Goal: Task Accomplishment & Management: Manage account settings

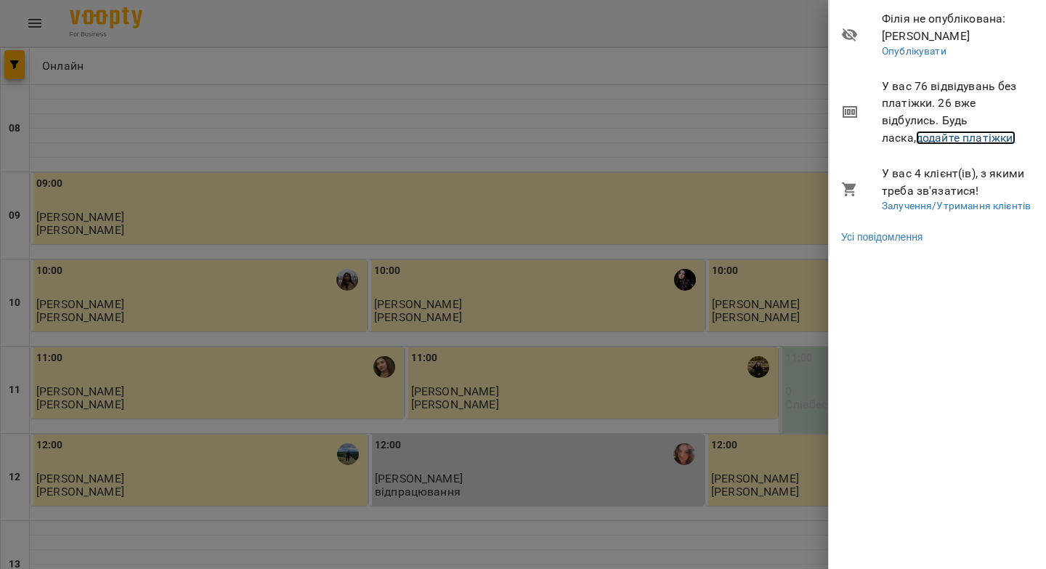
click at [918, 137] on link "додайте платіжки!" at bounding box center [966, 138] width 100 height 14
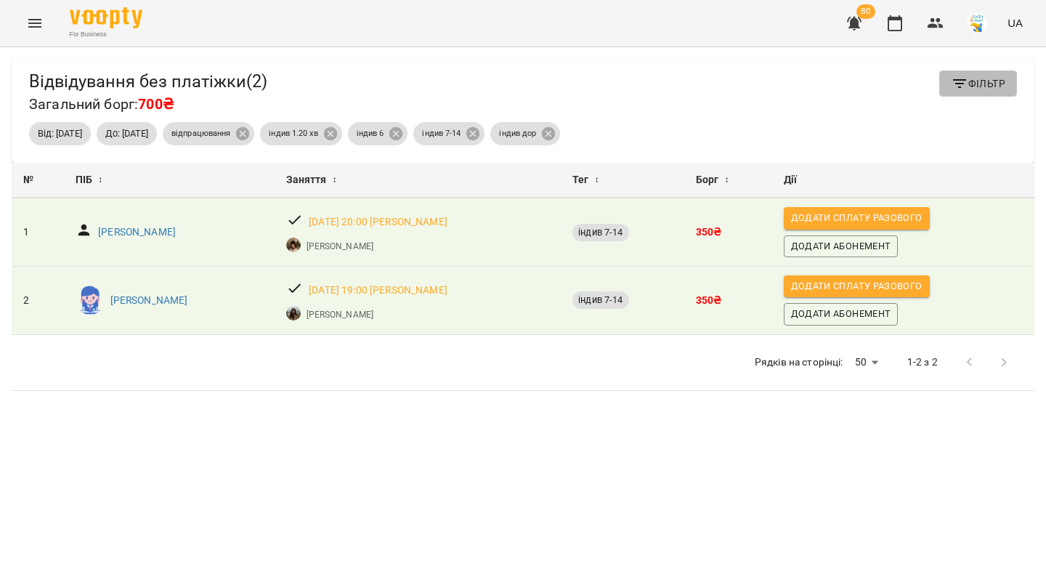
click at [975, 90] on span "Фільтр" at bounding box center [978, 83] width 54 height 17
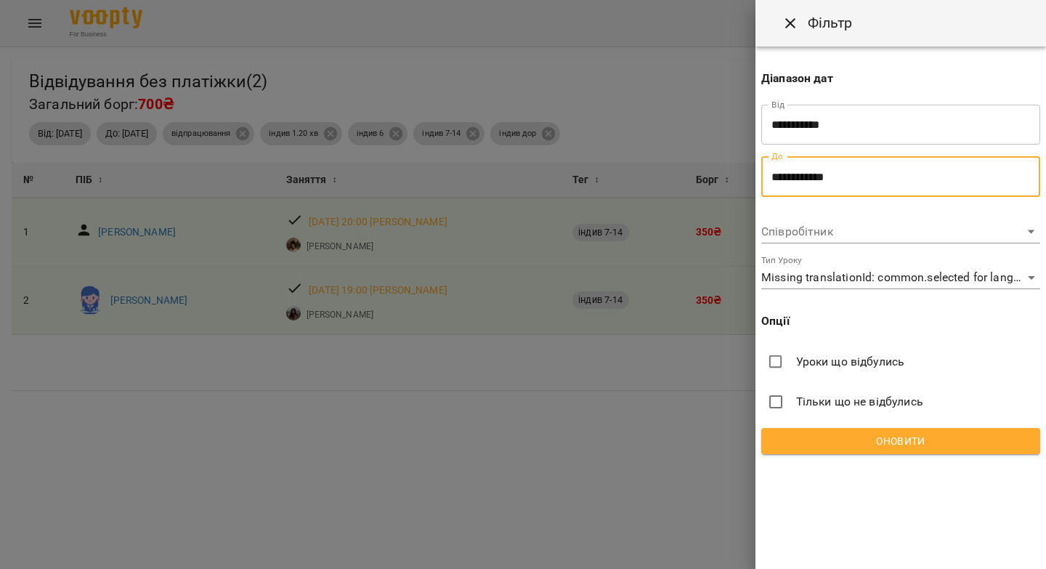
click at [807, 176] on input "**********" at bounding box center [900, 176] width 279 height 41
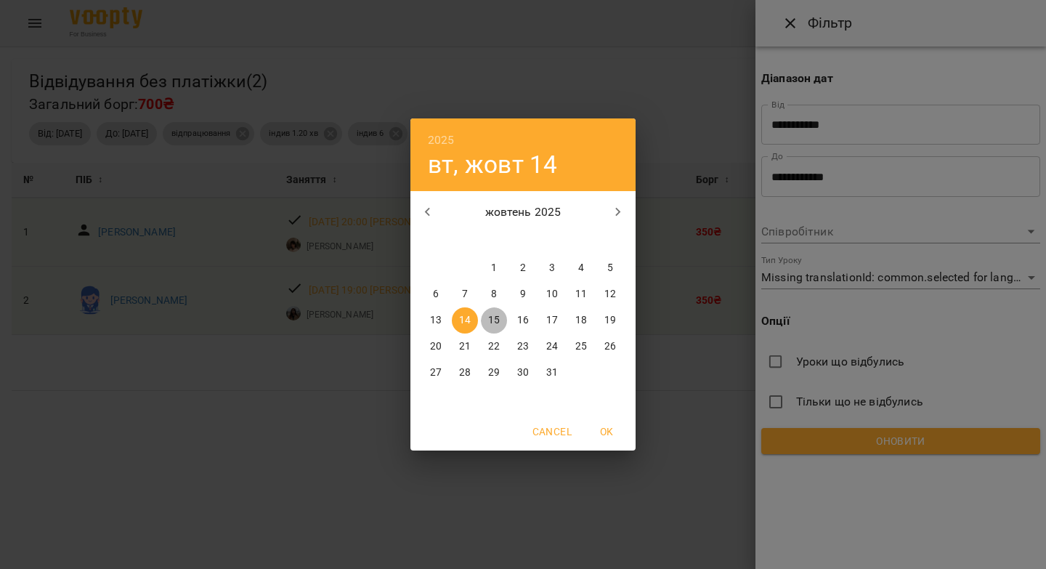
click at [493, 319] on p "15" at bounding box center [494, 320] width 12 height 15
type input "**********"
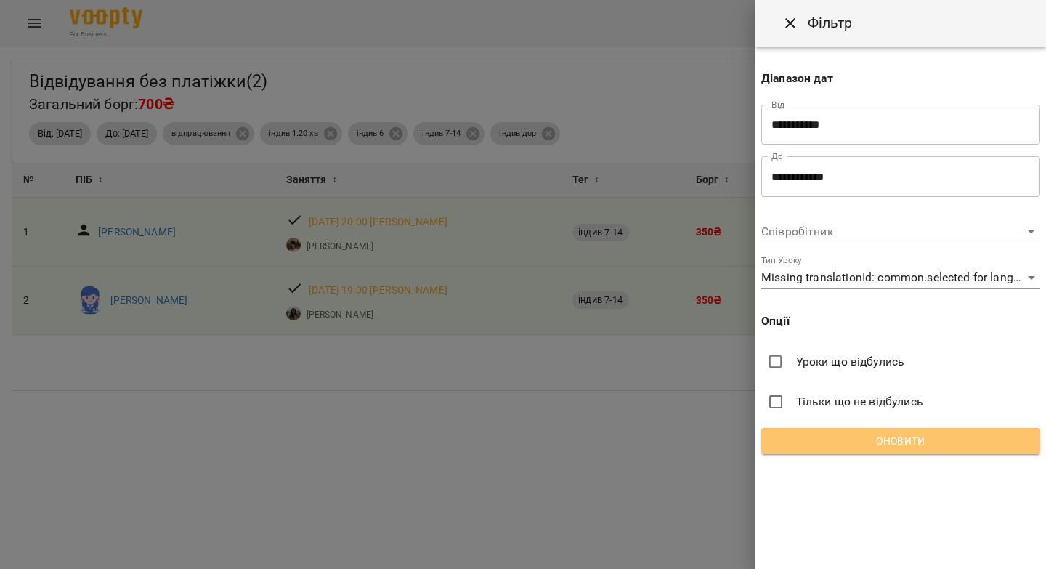
drag, startPoint x: 0, startPoint y: 0, endPoint x: 892, endPoint y: 451, distance: 998.9
click at [892, 451] on button "Оновити" at bounding box center [900, 441] width 279 height 26
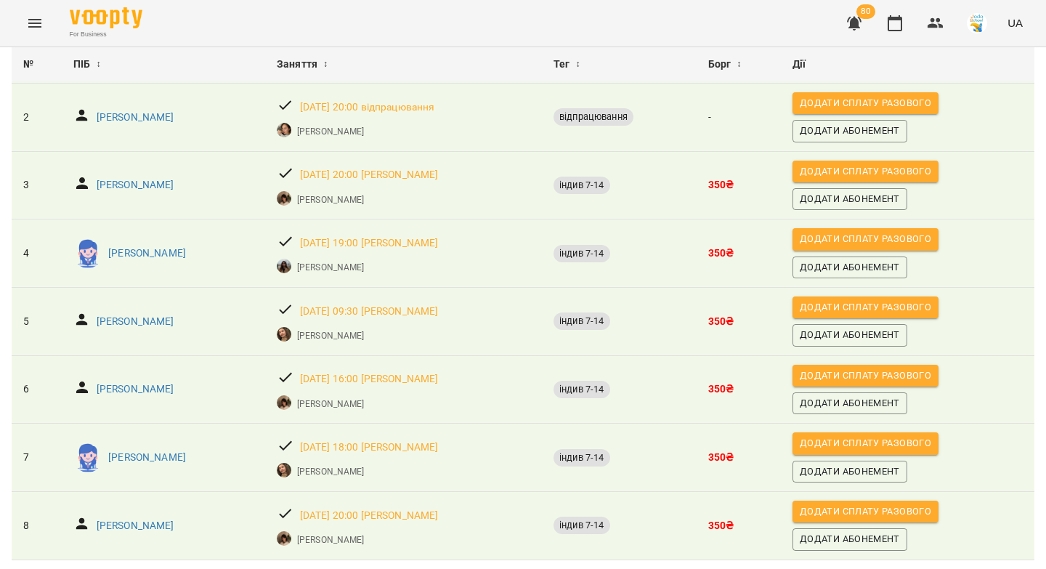
scroll to position [225, 0]
click at [897, 28] on icon "button" at bounding box center [894, 23] width 17 height 17
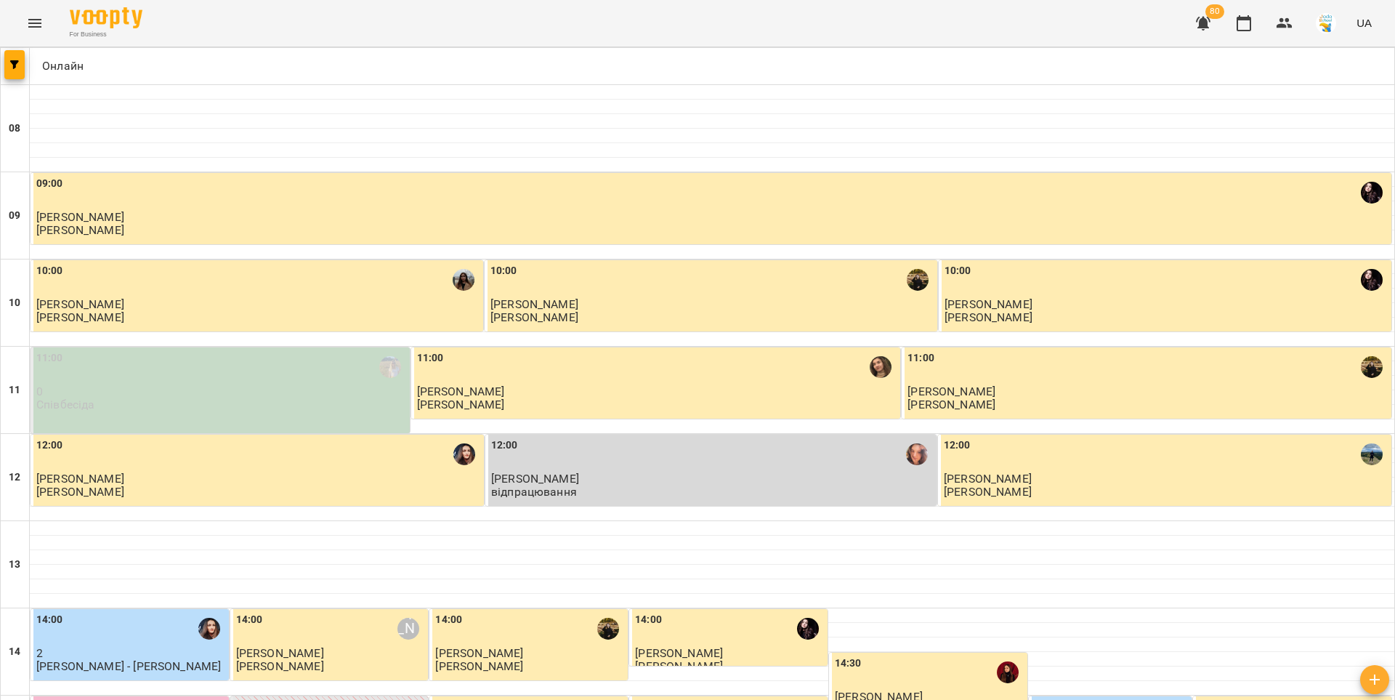
scroll to position [437, 0]
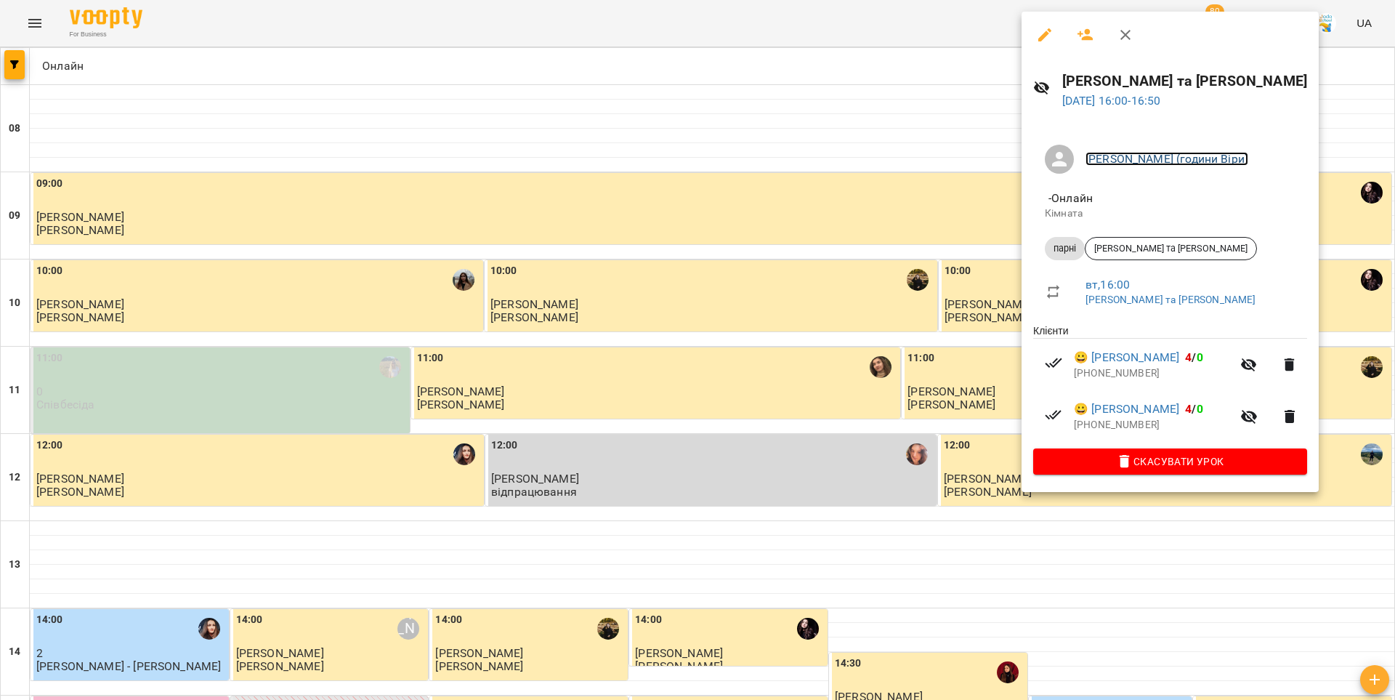
click at [1046, 161] on link "[PERSON_NAME] (години Віри)" at bounding box center [1167, 159] width 163 height 14
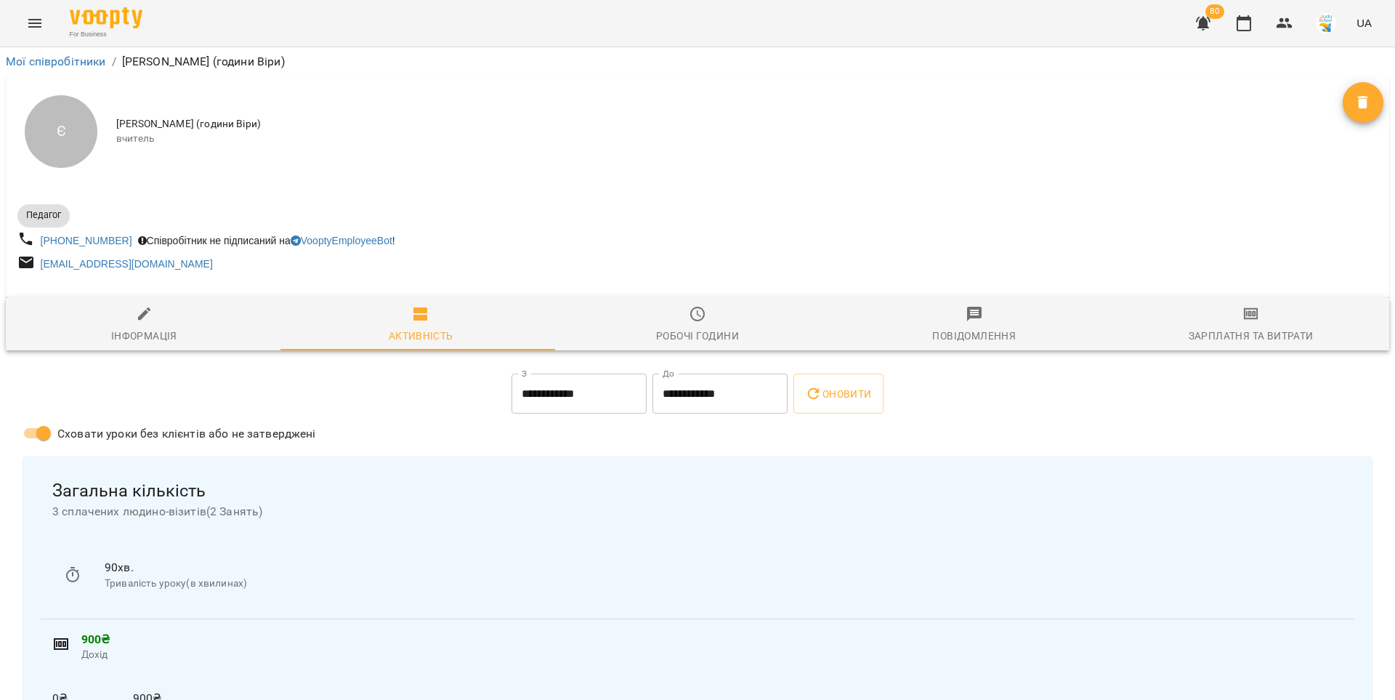
click at [142, 326] on span "Інформація" at bounding box center [144, 324] width 259 height 39
select select "**"
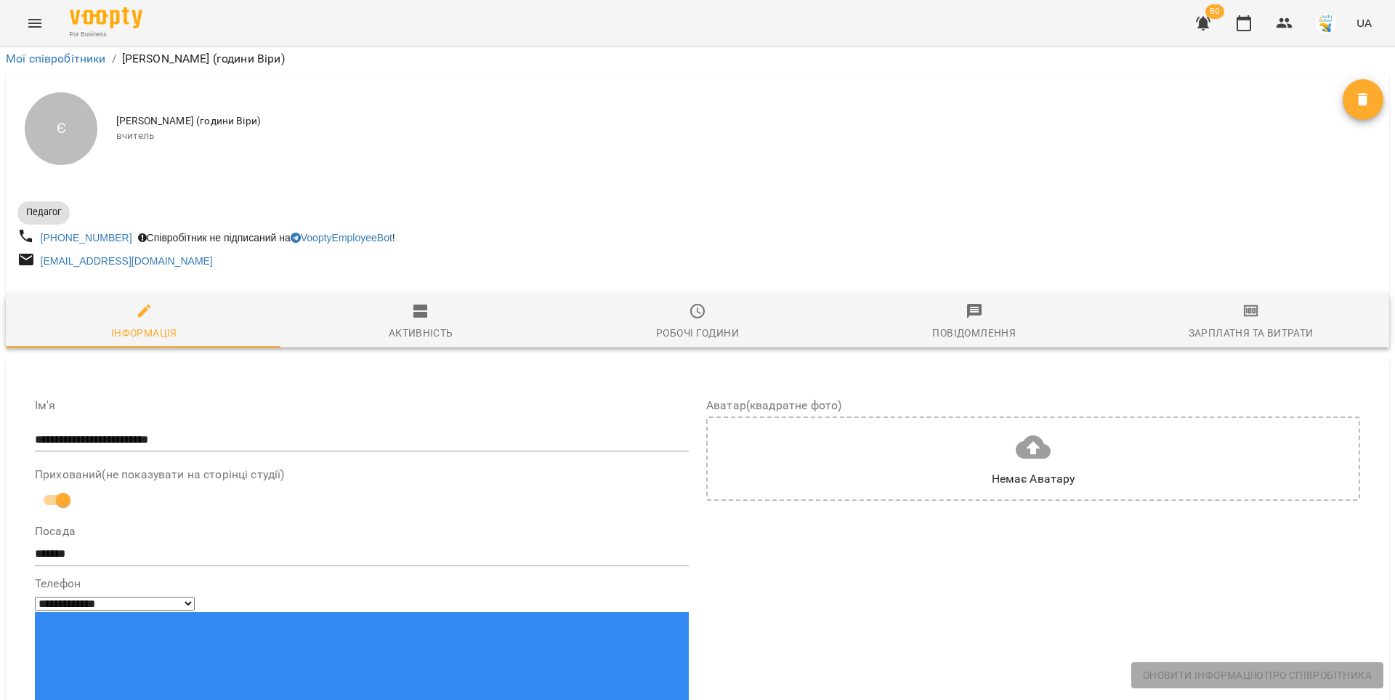
scroll to position [472, 0]
click at [1046, 25] on icon "button" at bounding box center [1243, 23] width 17 height 17
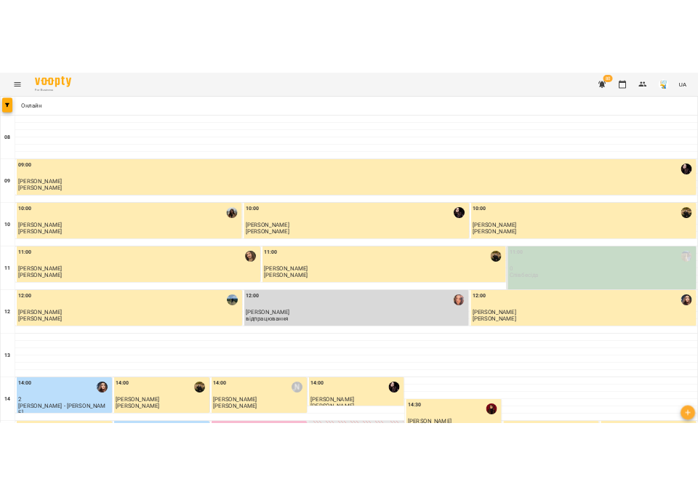
scroll to position [673, 0]
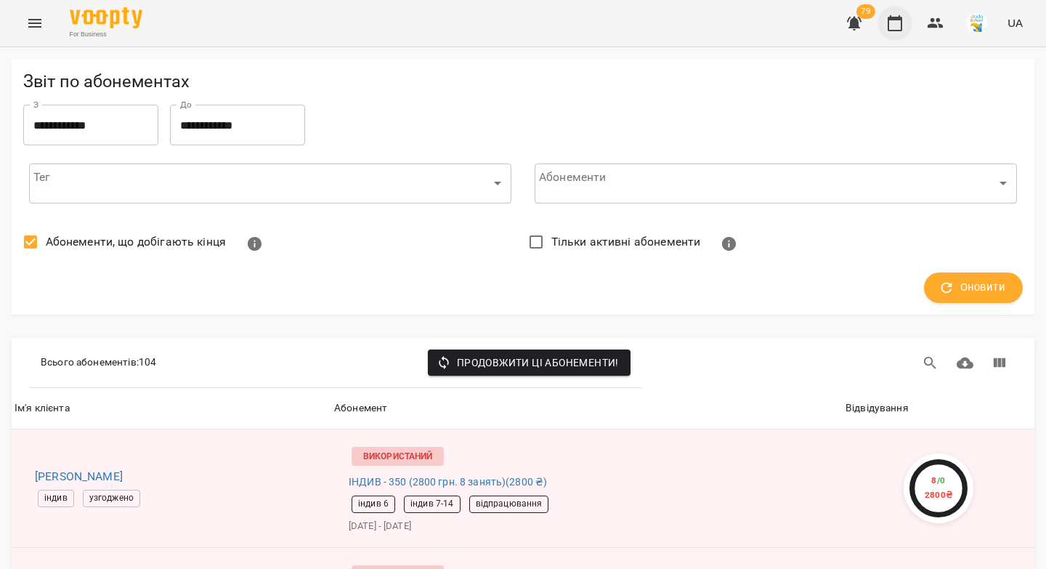
click at [897, 25] on icon "button" at bounding box center [894, 23] width 17 height 17
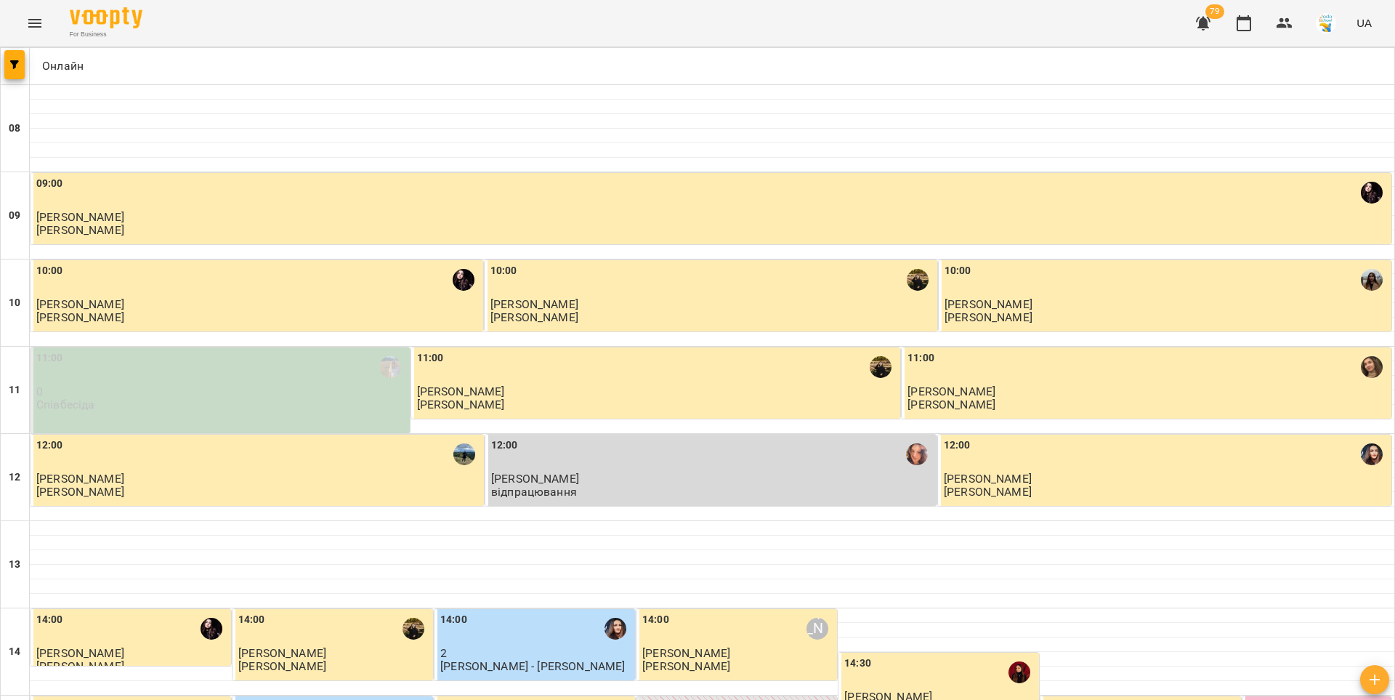
scroll to position [703, 0]
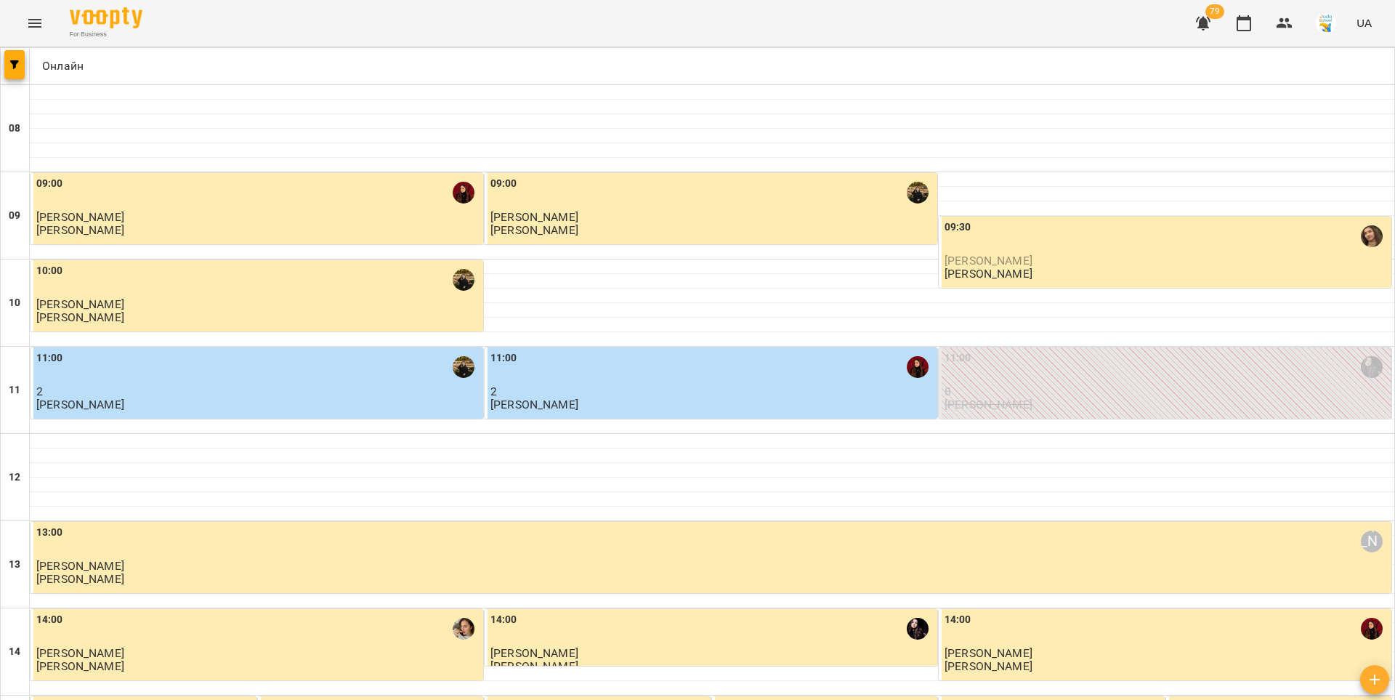
scroll to position [0, 0]
drag, startPoint x: 225, startPoint y: 628, endPoint x: 237, endPoint y: 606, distance: 25.1
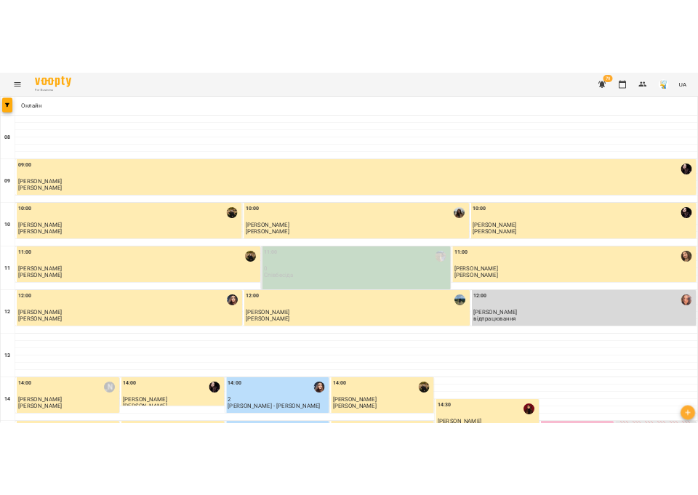
scroll to position [670, 0]
